Goal: Task Accomplishment & Management: Use online tool/utility

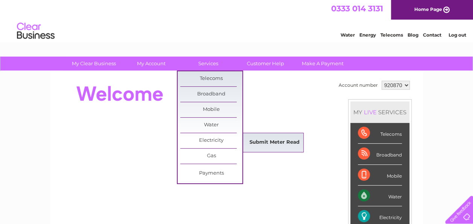
click at [266, 141] on link "Submit Meter Read" at bounding box center [274, 142] width 62 height 15
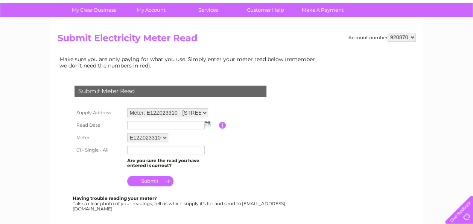
scroll to position [75, 0]
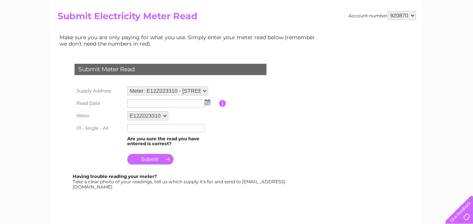
click at [207, 102] on img at bounding box center [208, 102] width 6 height 6
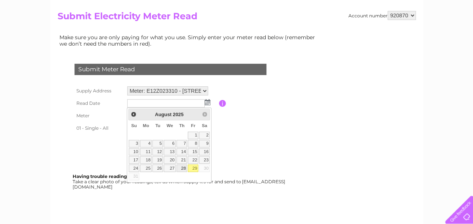
click at [184, 166] on link "28" at bounding box center [182, 168] width 11 height 8
type input "2025/08/28"
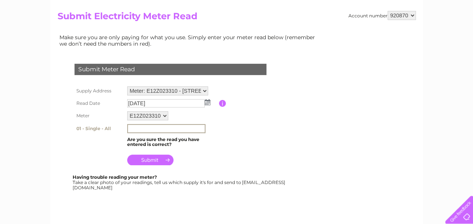
click at [131, 126] on input "text" at bounding box center [166, 128] width 78 height 9
type input "90613"
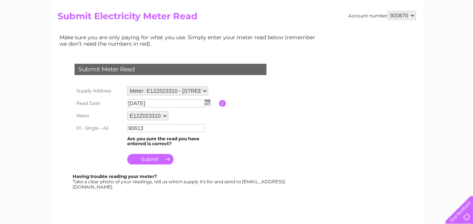
click at [218, 149] on td at bounding box center [172, 157] width 94 height 18
click at [152, 159] on input "submit" at bounding box center [150, 159] width 46 height 11
